Goal: Find contact information: Find contact information

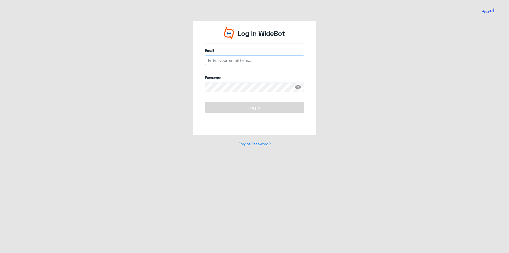
type input "[EMAIL_ADDRESS][DOMAIN_NAME]"
click at [241, 108] on button "Log In" at bounding box center [254, 107] width 99 height 11
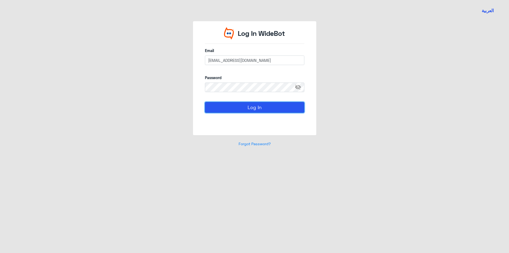
click at [241, 108] on button "Log In" at bounding box center [254, 107] width 99 height 11
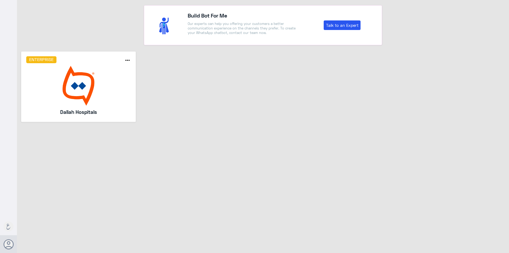
click at [87, 62] on div "Enterprise" at bounding box center [69, 59] width 94 height 7
click at [87, 70] on img at bounding box center [78, 86] width 105 height 40
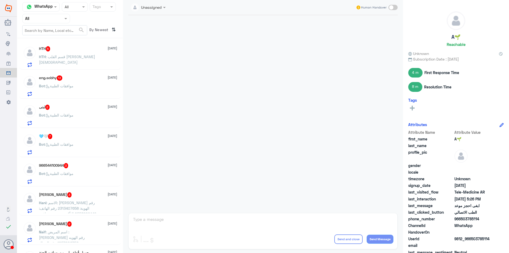
click at [72, 60] on p "HTH : قسم القلب [PERSON_NAME][DEMOGRAPHIC_DATA]" at bounding box center [69, 60] width 60 height 13
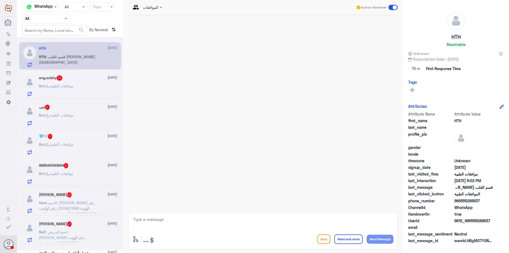
scroll to position [140, 0]
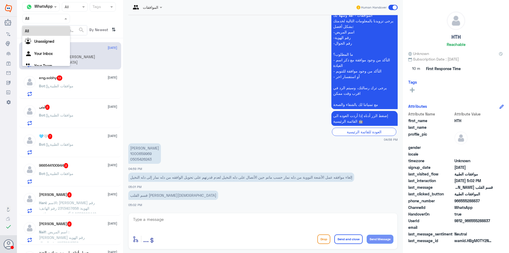
click at [54, 22] on div "Agent Filter All" at bounding box center [46, 19] width 48 height 10
click at [52, 63] on div "Your Team" at bounding box center [46, 66] width 48 height 12
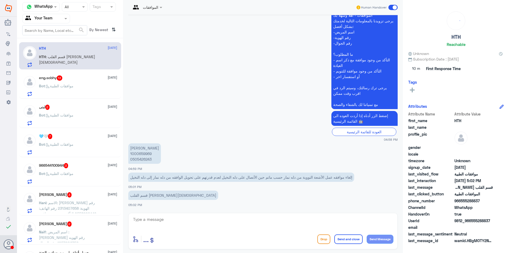
click at [141, 158] on p "[PERSON_NAME] 1000659969 0505426243" at bounding box center [144, 153] width 33 height 20
copy p "0505426243"
click at [58, 81] on div "eng.sobhy 13 [DATE] Bot : موافقات الطبية" at bounding box center [78, 85] width 78 height 21
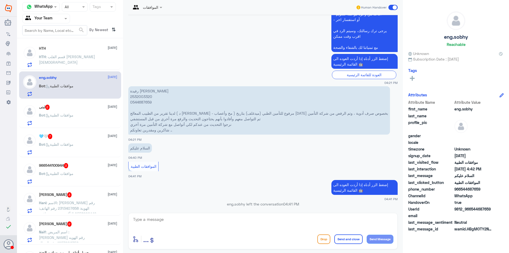
scroll to position [277, 0]
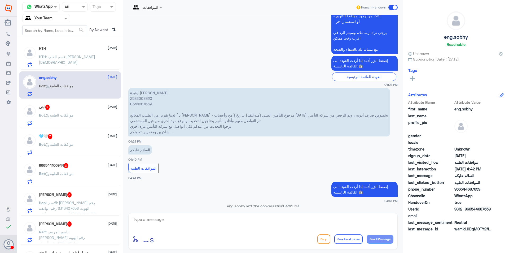
click at [138, 104] on p "رفيدة [PERSON_NAME] 2532003320 0544687659 لدينا تقرير من الطبيب المعالج ( د [PE…" at bounding box center [259, 112] width 262 height 48
copy p "0544687659"
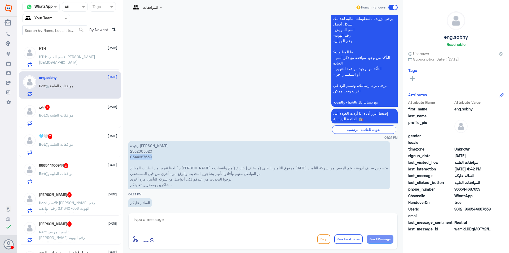
scroll to position [224, 0]
copy p "0544687659"
click at [143, 158] on p "رفيدة [PERSON_NAME] 2532003320 0544687659 لدينا تقرير من الطبيب المعالج ( د [PE…" at bounding box center [259, 165] width 262 height 48
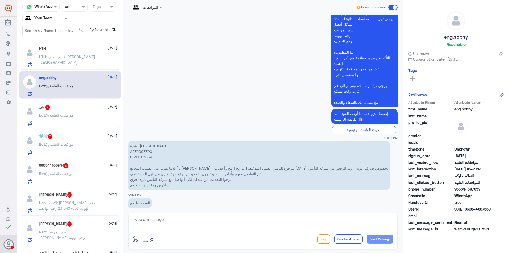
click at [145, 160] on p "رفيدة [PERSON_NAME] 2532003320 0544687659 لدينا تقرير من الطبيب المعالج ( د [PE…" at bounding box center [259, 165] width 262 height 48
click at [148, 154] on p "رفيدة [PERSON_NAME] 2532003320 0544687659 لدينا تقرير من الطبيب المعالج ( د [PE…" at bounding box center [259, 165] width 262 height 48
copy p "0544687659"
